Goal: Find specific page/section: Find specific page/section

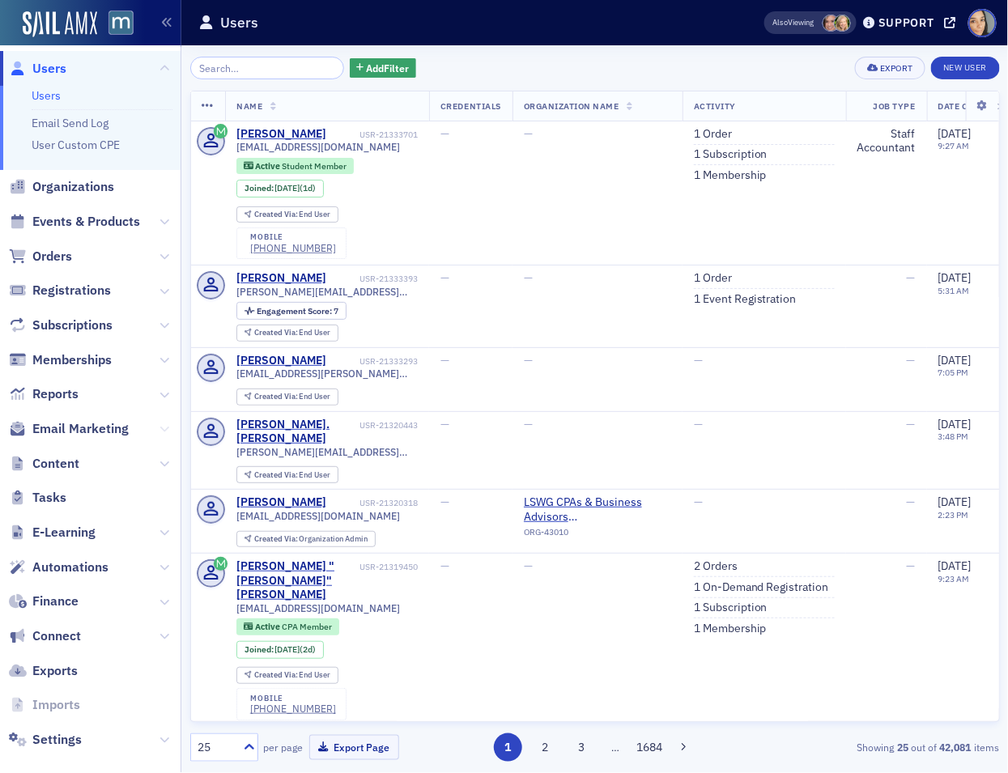
click at [163, 426] on icon at bounding box center [165, 429] width 10 height 10
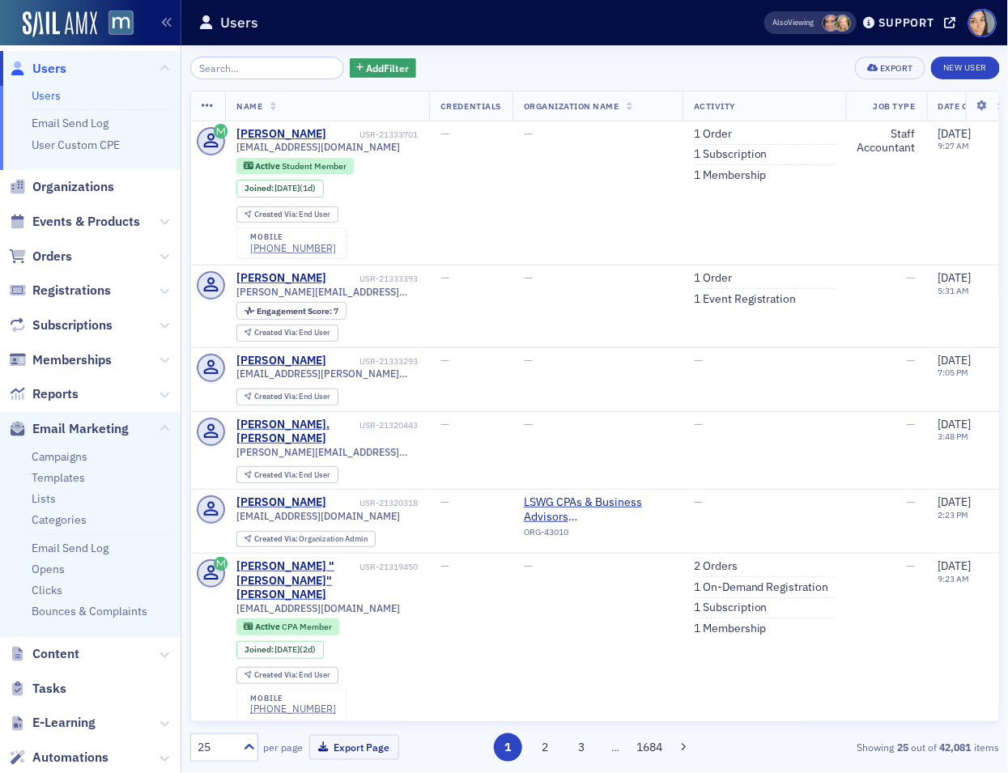
click at [73, 447] on ul "Campaigns Templates Lists Categories Email Send Log Opens Clicks Bounces & Comp…" at bounding box center [90, 541] width 181 height 191
click at [72, 455] on link "Campaigns" at bounding box center [60, 456] width 56 height 15
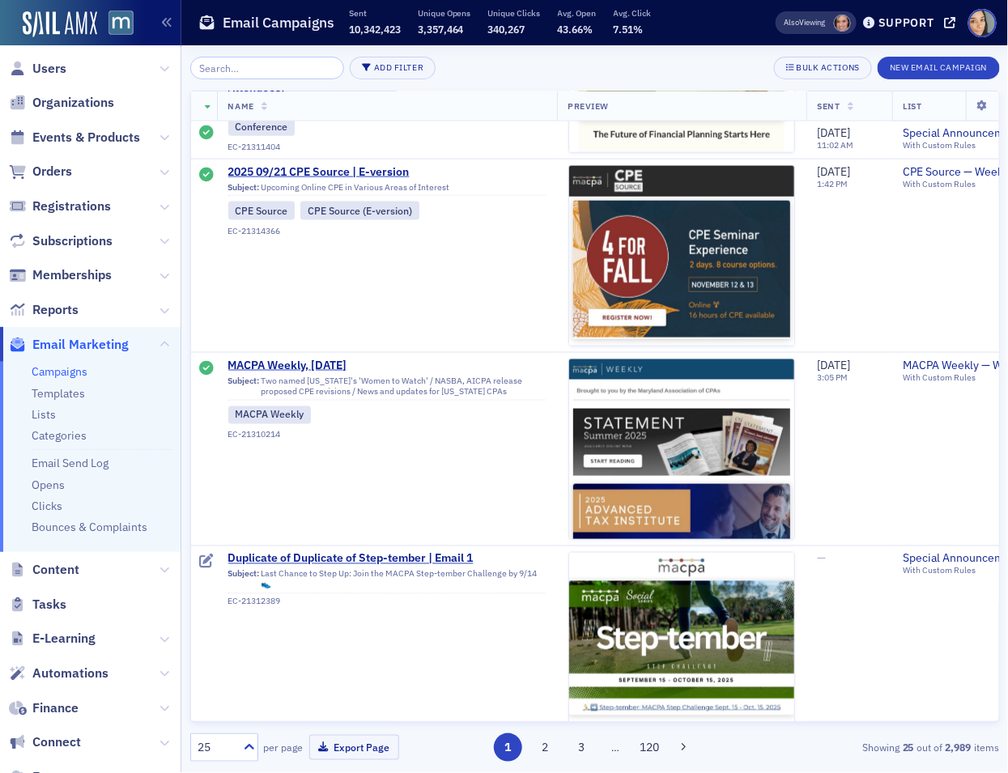
scroll to position [4227, 0]
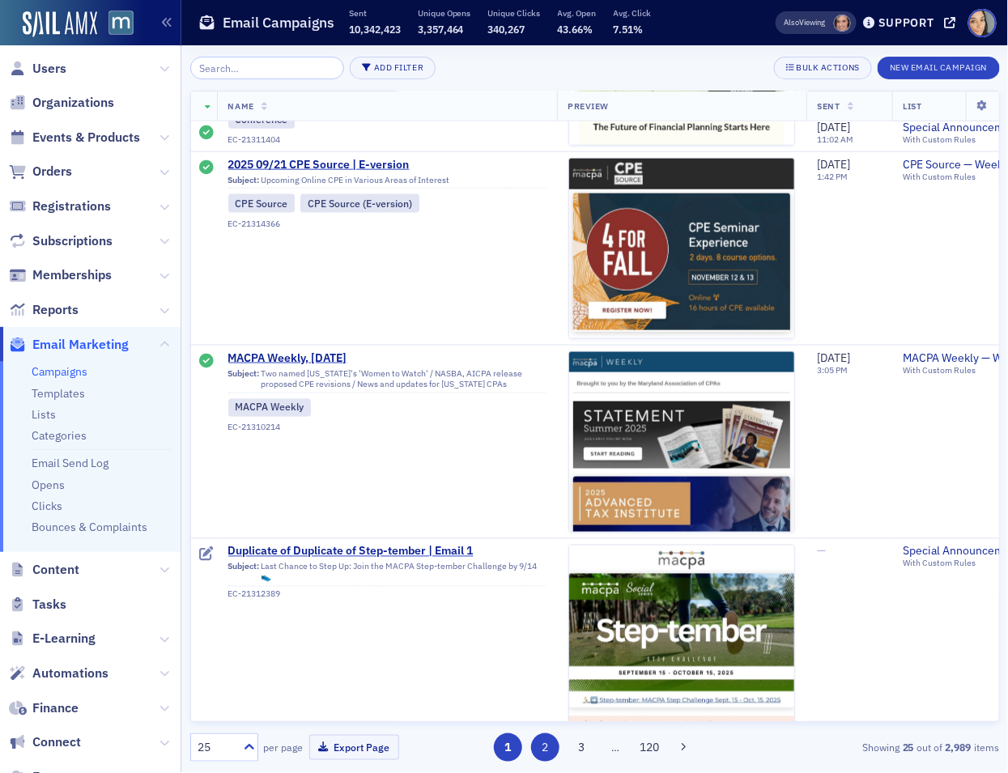
click at [545, 753] on button "2" at bounding box center [545, 748] width 28 height 28
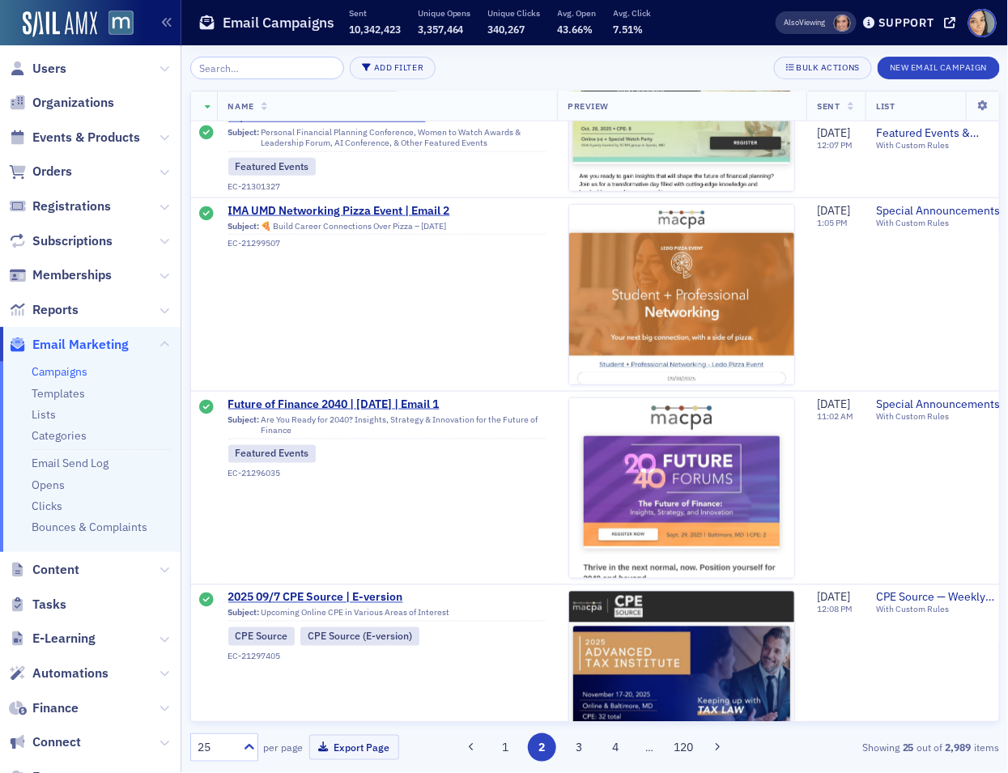
scroll to position [4227, 0]
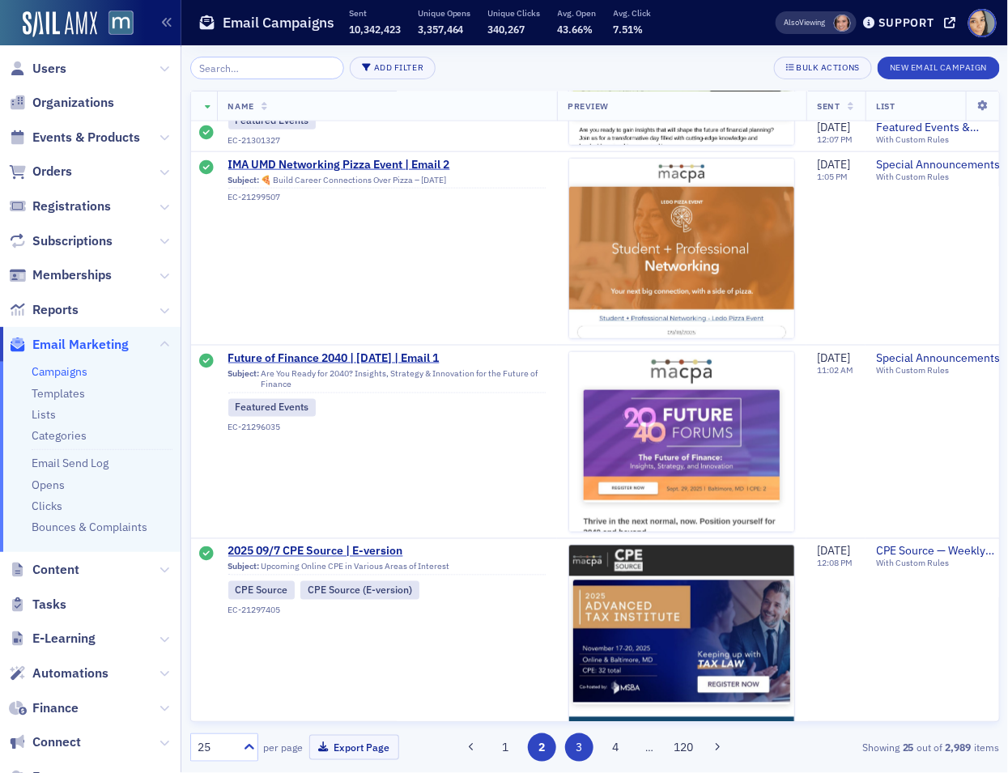
click at [577, 747] on button "3" at bounding box center [579, 748] width 28 height 28
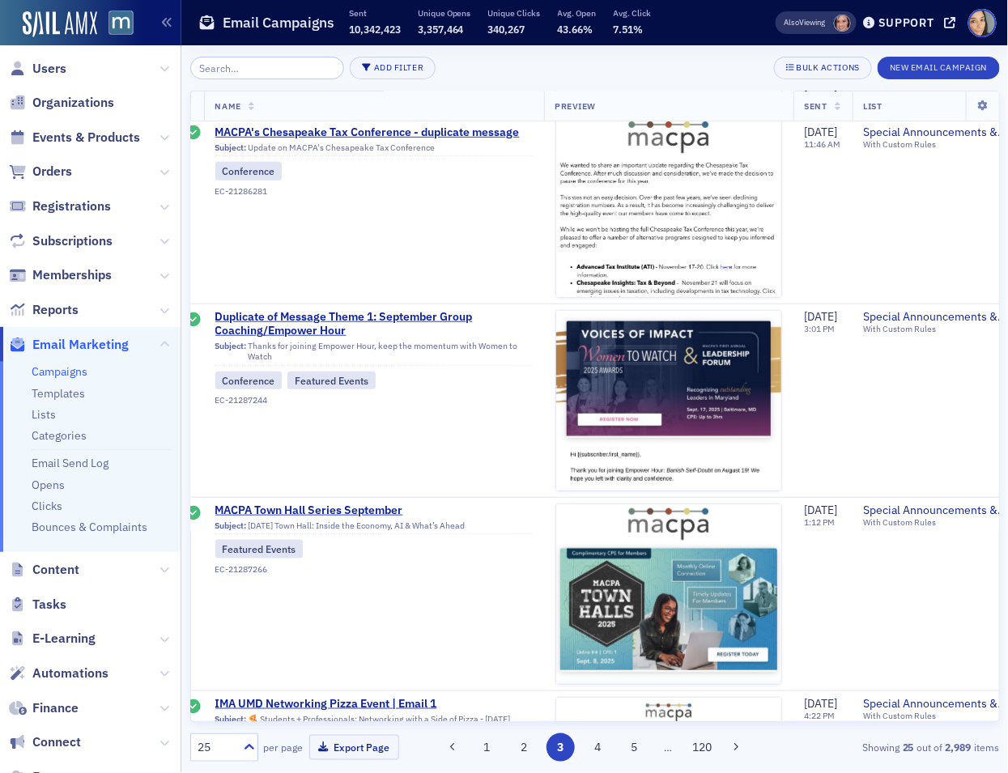
scroll to position [3917, 13]
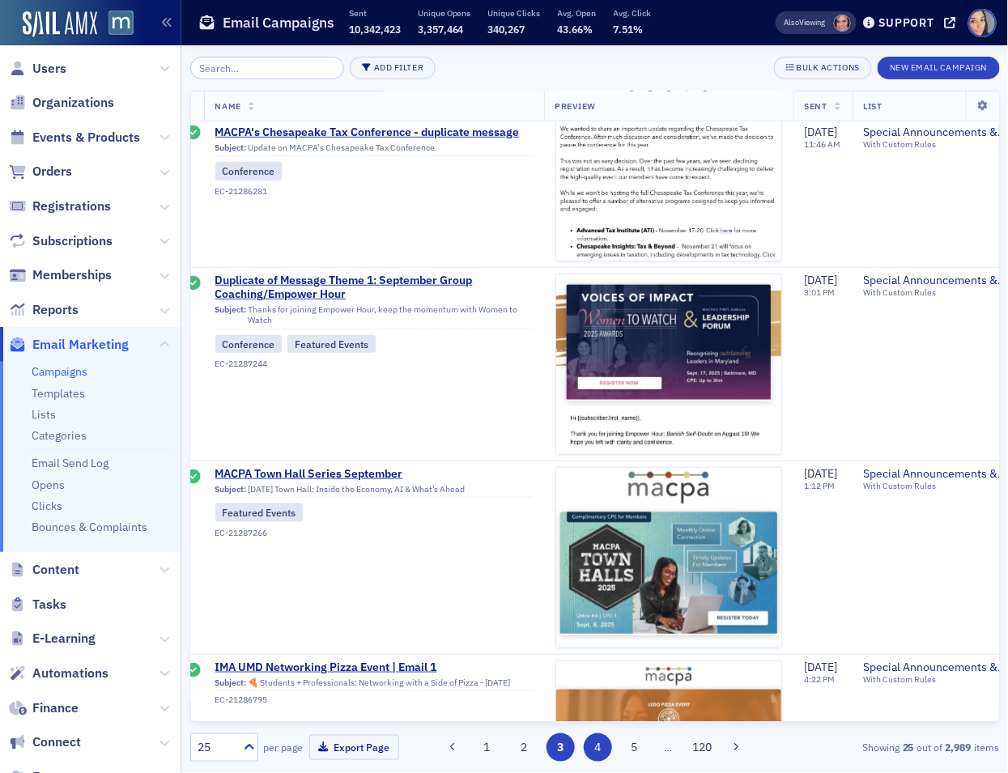
click at [597, 741] on button "4" at bounding box center [598, 748] width 28 height 28
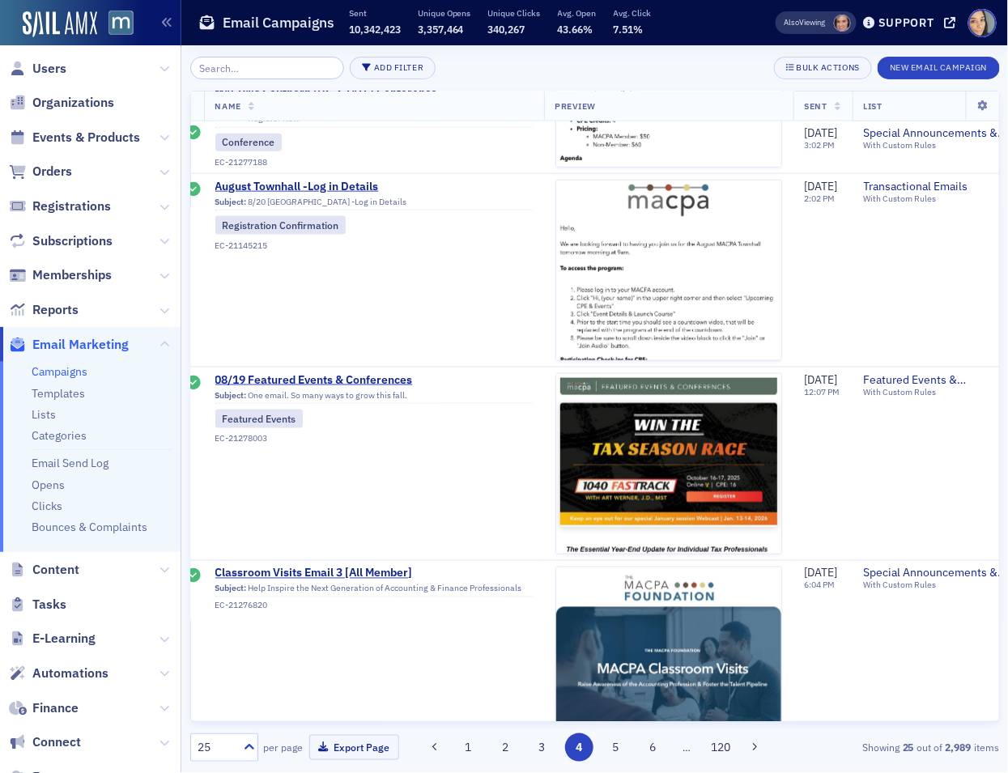
scroll to position [4227, 13]
